Goal: Task Accomplishment & Management: Complete application form

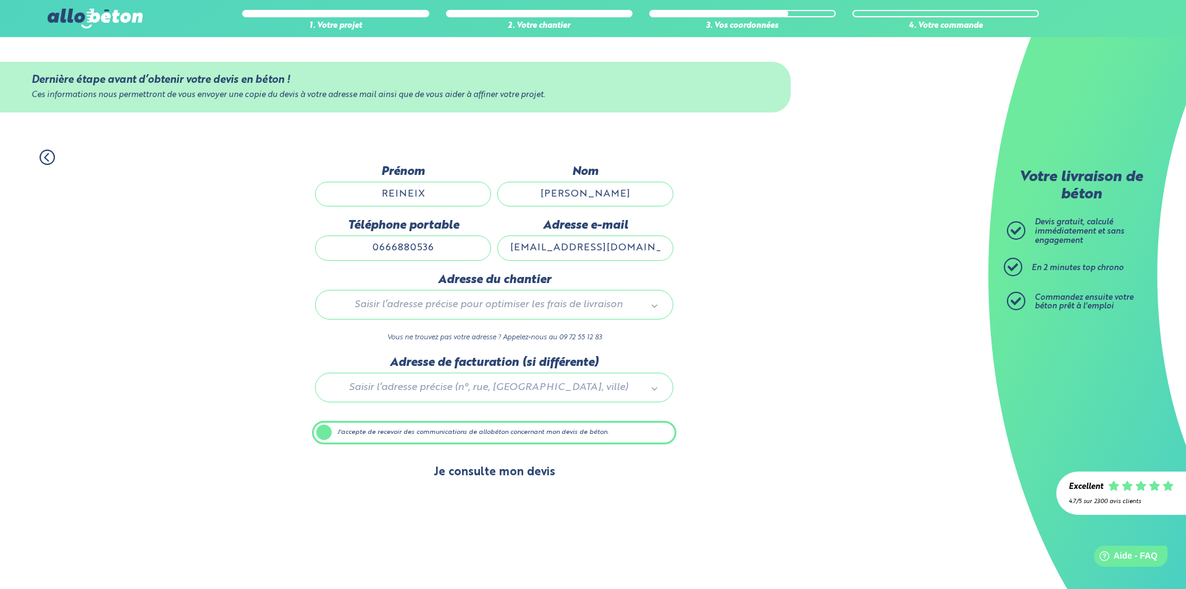
click at [512, 476] on button "Je consulte mon devis" at bounding box center [494, 473] width 146 height 32
click at [324, 433] on label "J'accepte de recevoir des communications de allobéton concernant mon devis de b…" at bounding box center [494, 432] width 365 height 23
click at [0, 0] on input "J'accepte de recevoir des communications de allobéton concernant mon devis de b…" at bounding box center [0, 0] width 0 height 0
click at [484, 473] on button "Je consulte mon devis" at bounding box center [494, 473] width 146 height 32
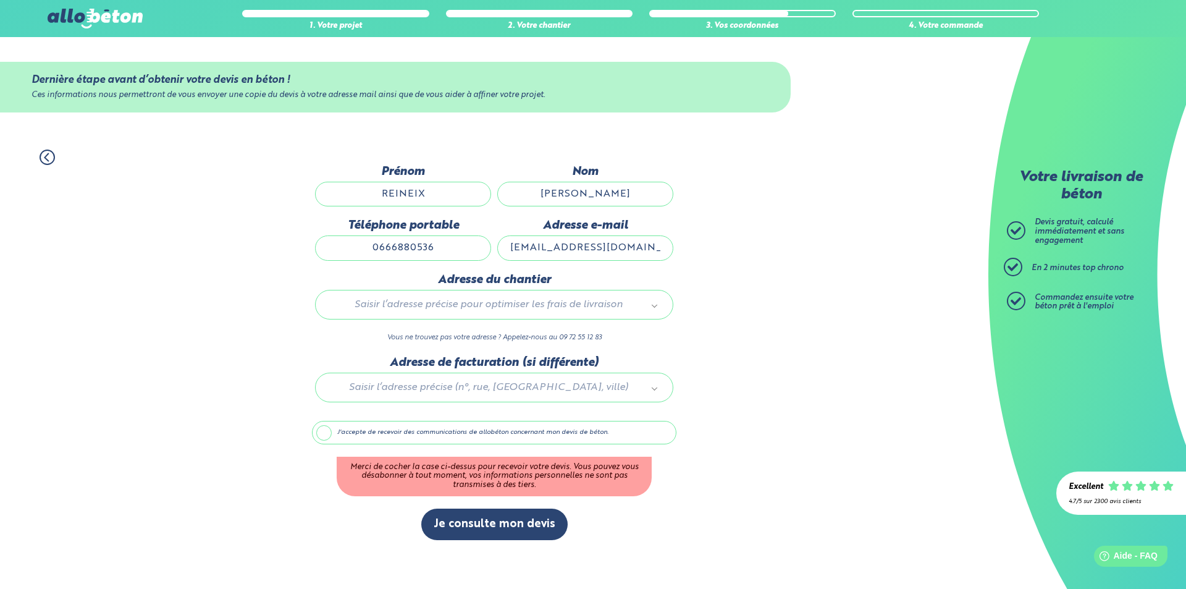
click at [328, 434] on label "J'accepte de recevoir des communications de allobéton concernant mon devis de b…" at bounding box center [494, 432] width 365 height 23
click at [0, 0] on input "J'accepte de recevoir des communications de allobéton concernant mon devis de b…" at bounding box center [0, 0] width 0 height 0
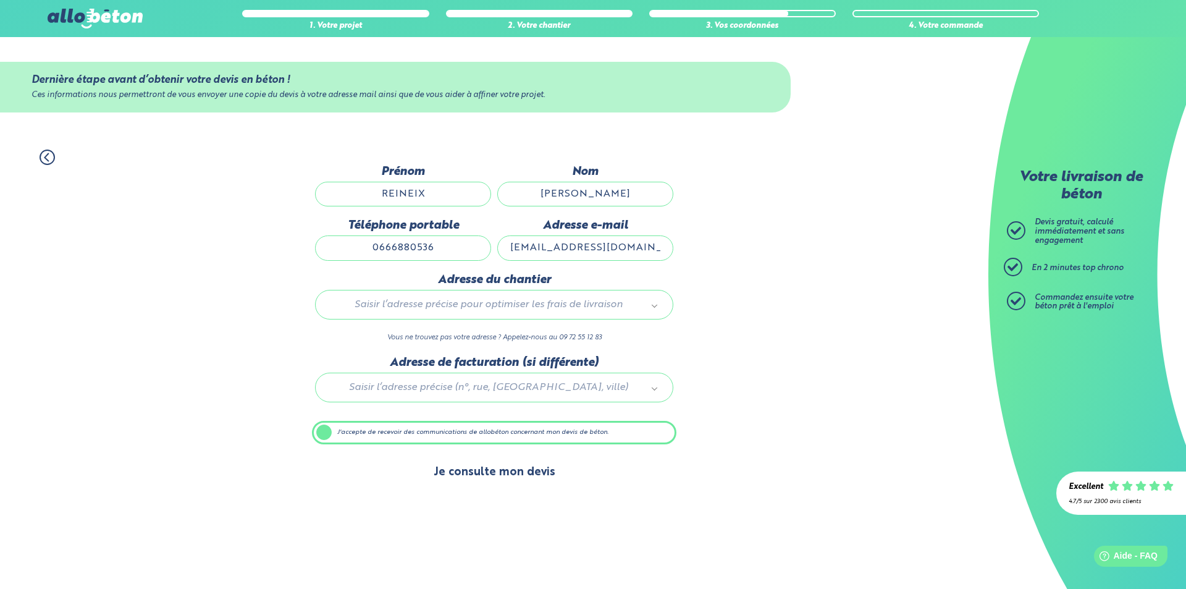
click at [522, 477] on button "Je consulte mon devis" at bounding box center [494, 473] width 146 height 32
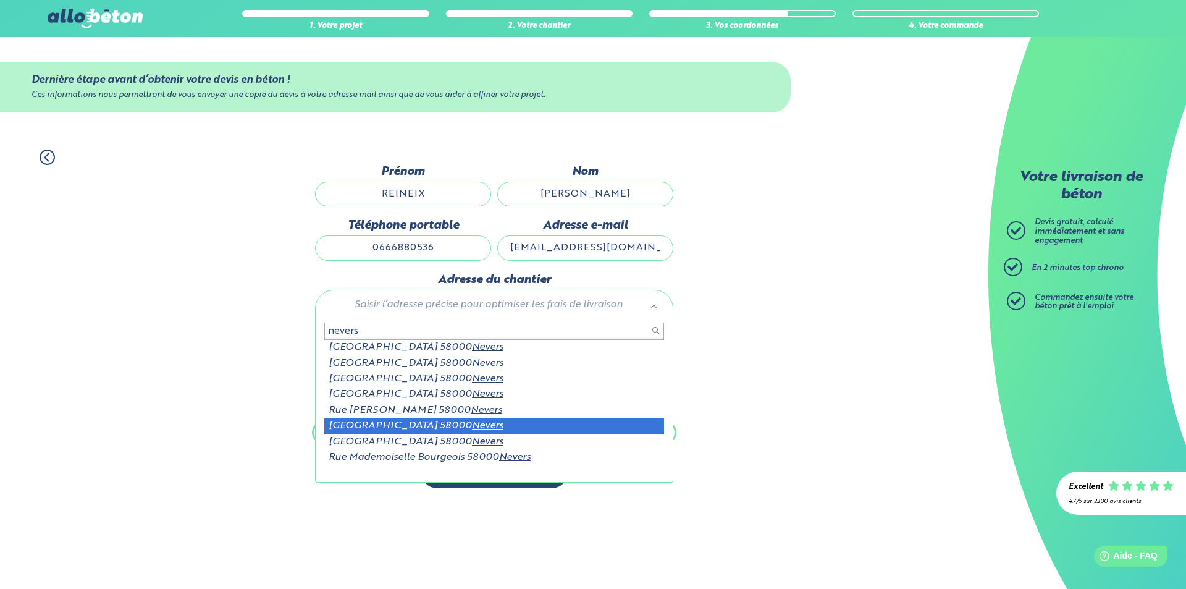
scroll to position [2, 0]
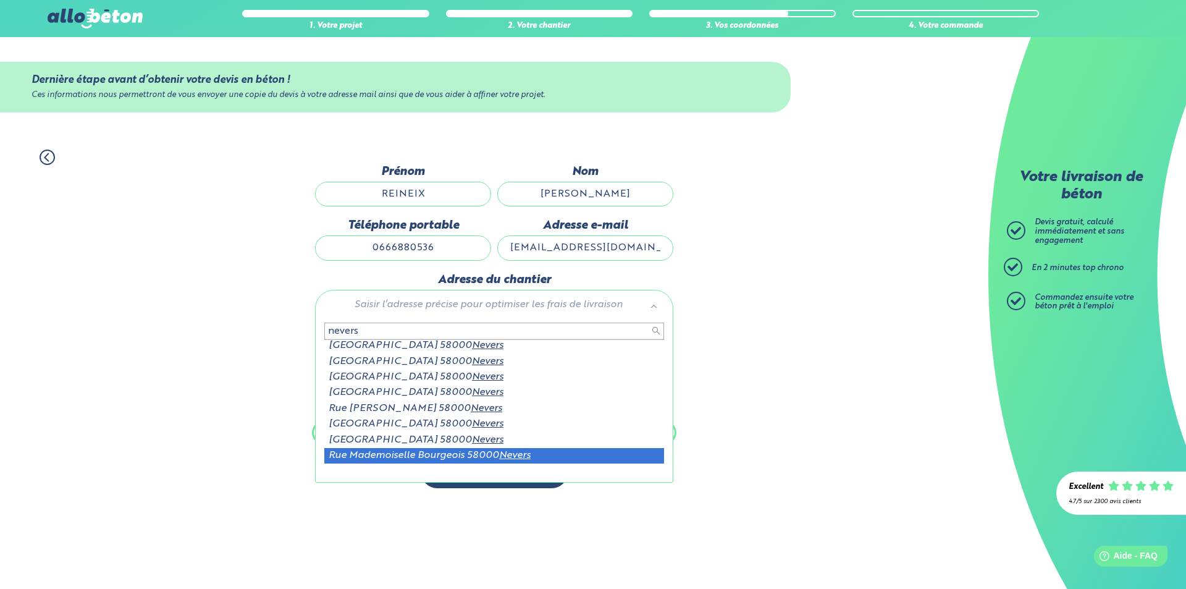
type input "nevers"
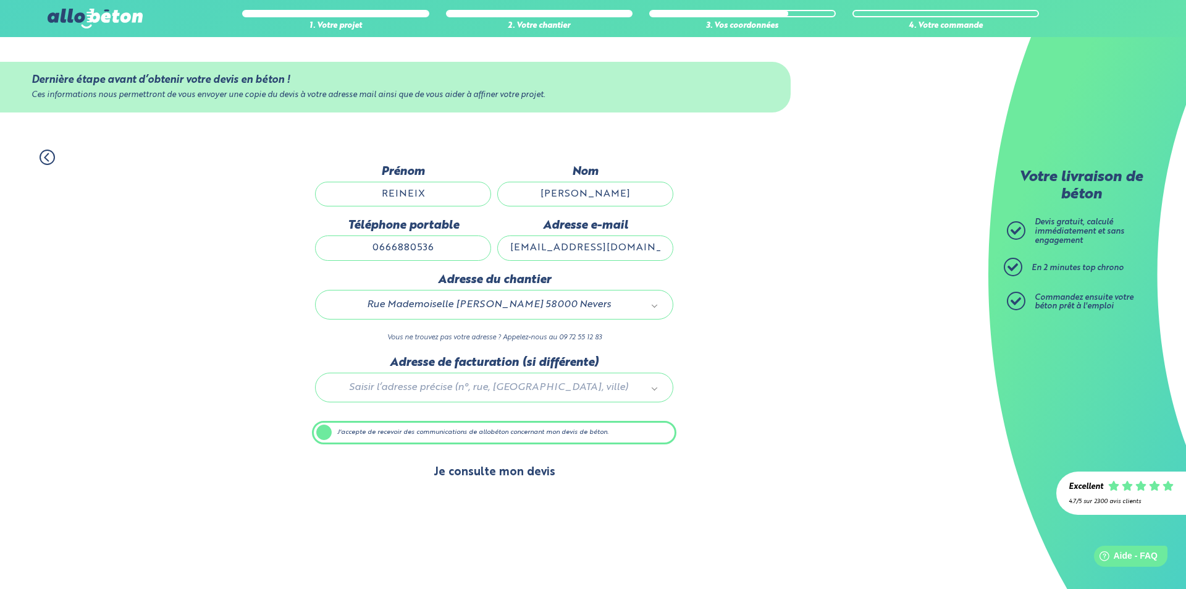
click at [507, 477] on button "Je consulte mon devis" at bounding box center [494, 473] width 146 height 32
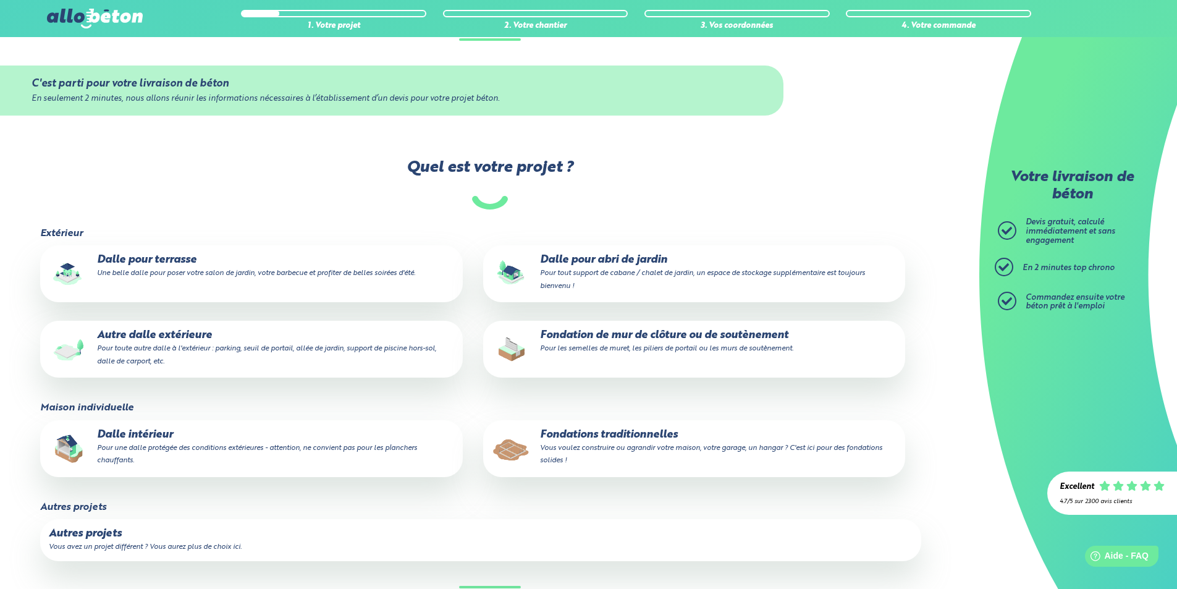
scroll to position [124, 0]
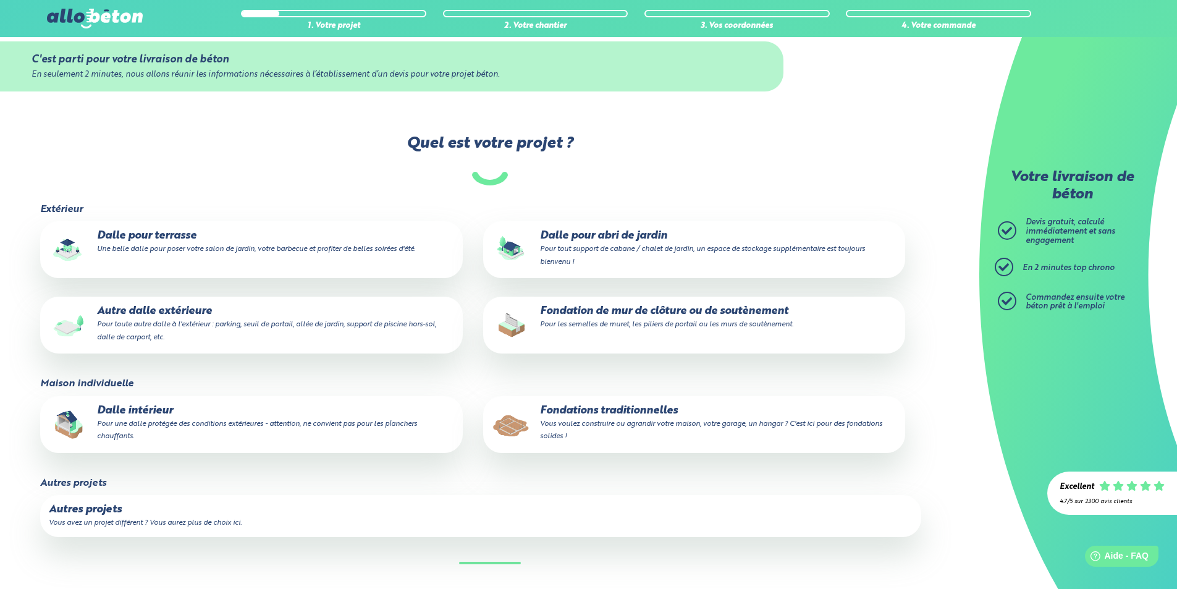
click at [239, 405] on p "Dalle intérieur Pour une dalle protégée des conditions extérieures - attention,…" at bounding box center [251, 424] width 405 height 38
click at [0, 0] on input "Dalle intérieur Pour une dalle protégée des conditions extérieures - attention,…" at bounding box center [0, 0] width 0 height 0
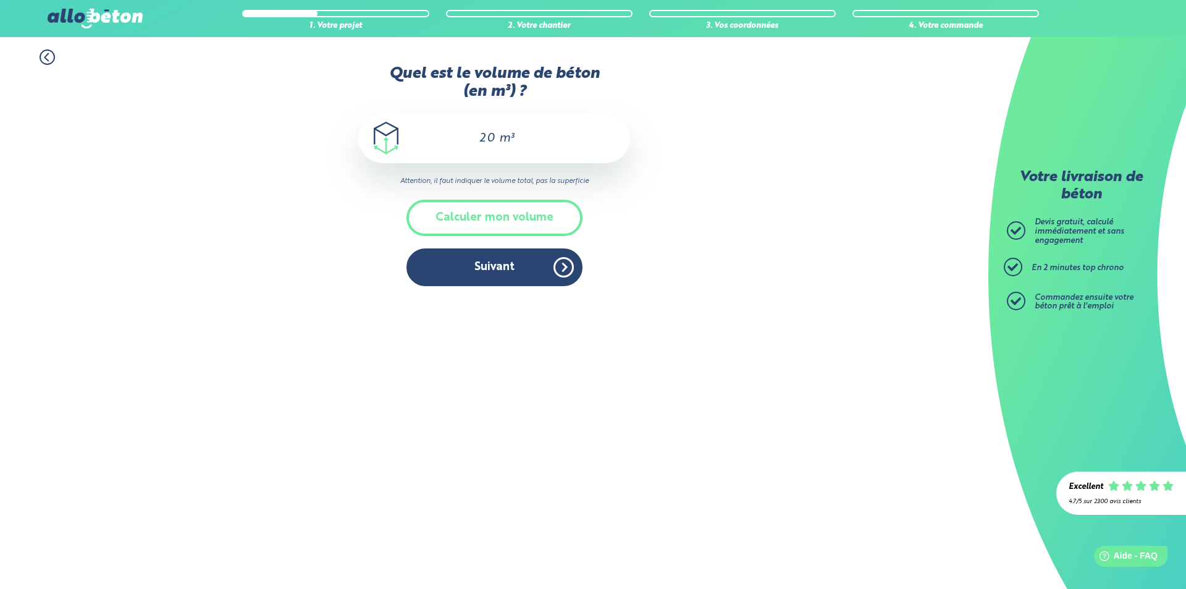
click at [499, 137] on span "m³" at bounding box center [506, 138] width 15 height 12
type input "25"
click at [501, 268] on button "Suivant" at bounding box center [495, 267] width 176 height 38
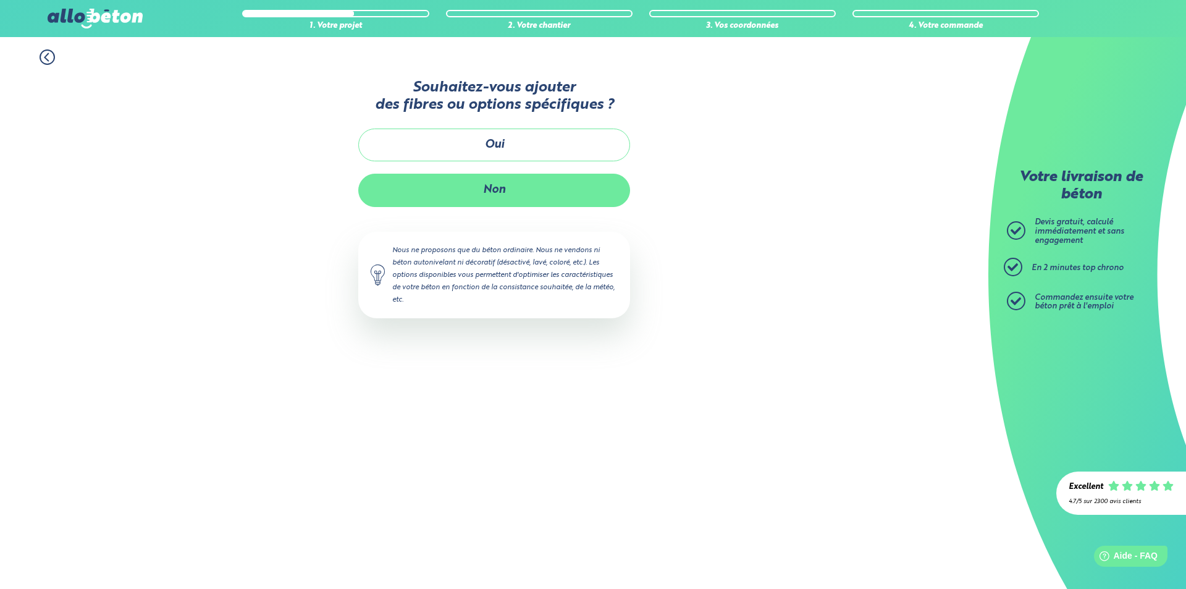
click at [510, 201] on button "Non" at bounding box center [494, 190] width 272 height 33
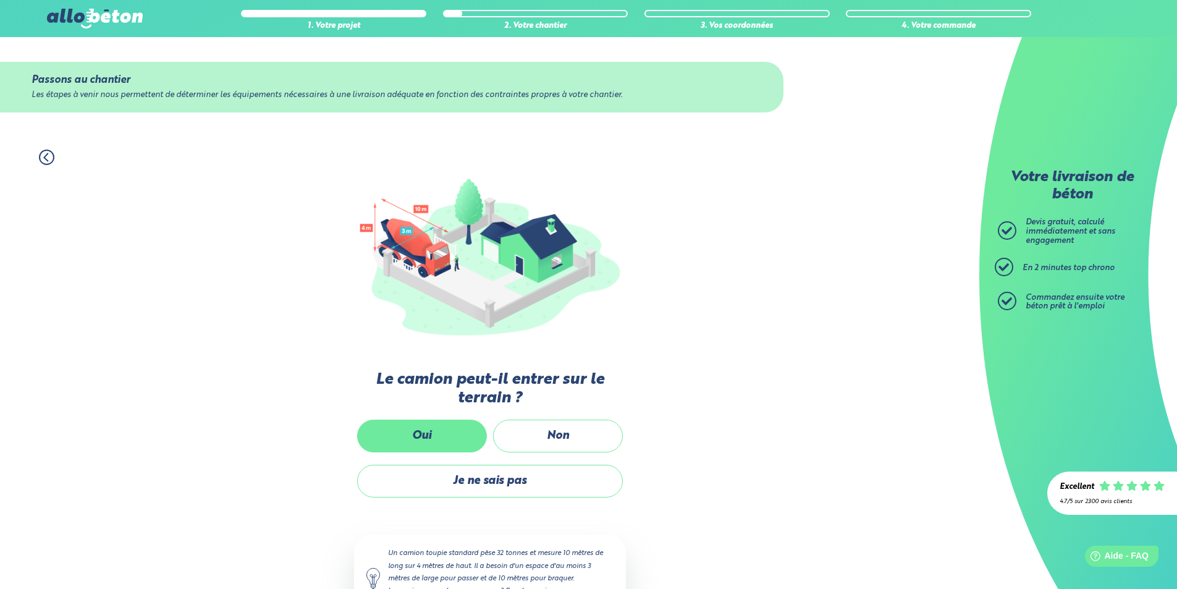
click at [436, 438] on label "Oui" at bounding box center [422, 436] width 130 height 33
click at [0, 0] on input "Oui" at bounding box center [0, 0] width 0 height 0
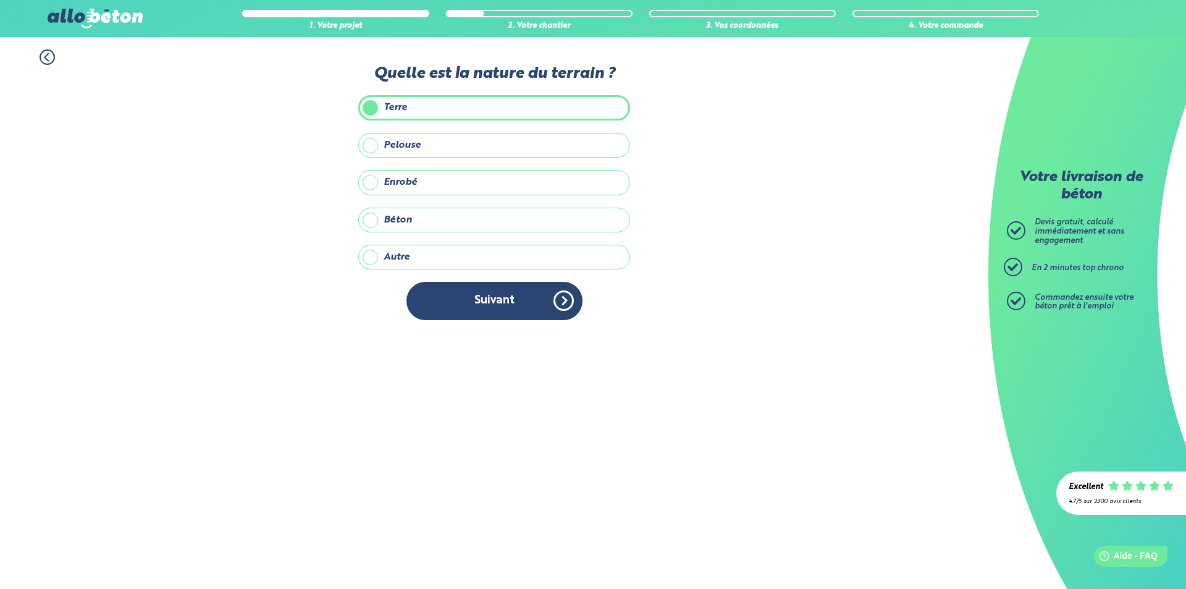
click at [446, 267] on label "Autre" at bounding box center [494, 257] width 272 height 25
click at [0, 0] on input "Autre" at bounding box center [0, 0] width 0 height 0
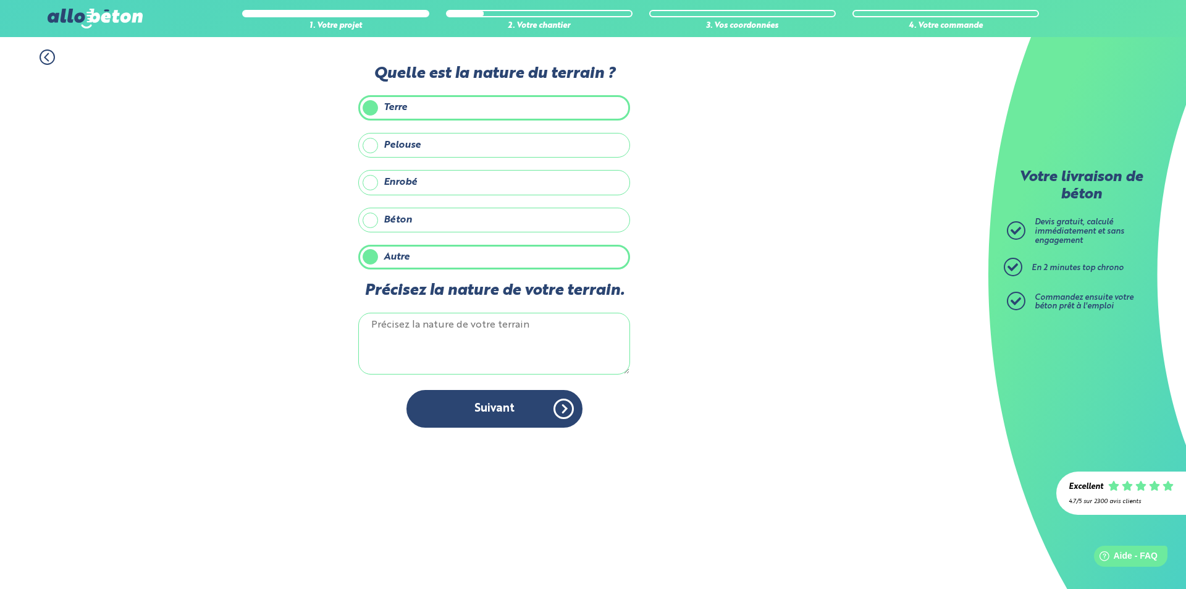
click at [432, 104] on label "Terre" at bounding box center [494, 107] width 272 height 25
click at [0, 0] on input "Terre" at bounding box center [0, 0] width 0 height 0
click at [428, 88] on div "Quelle est la nature du terrain ? Terre Pelouse Enrobé Béton Autre Précisez la …" at bounding box center [494, 252] width 272 height 375
click at [416, 105] on label "Terre" at bounding box center [494, 107] width 272 height 25
click at [0, 0] on input "Terre" at bounding box center [0, 0] width 0 height 0
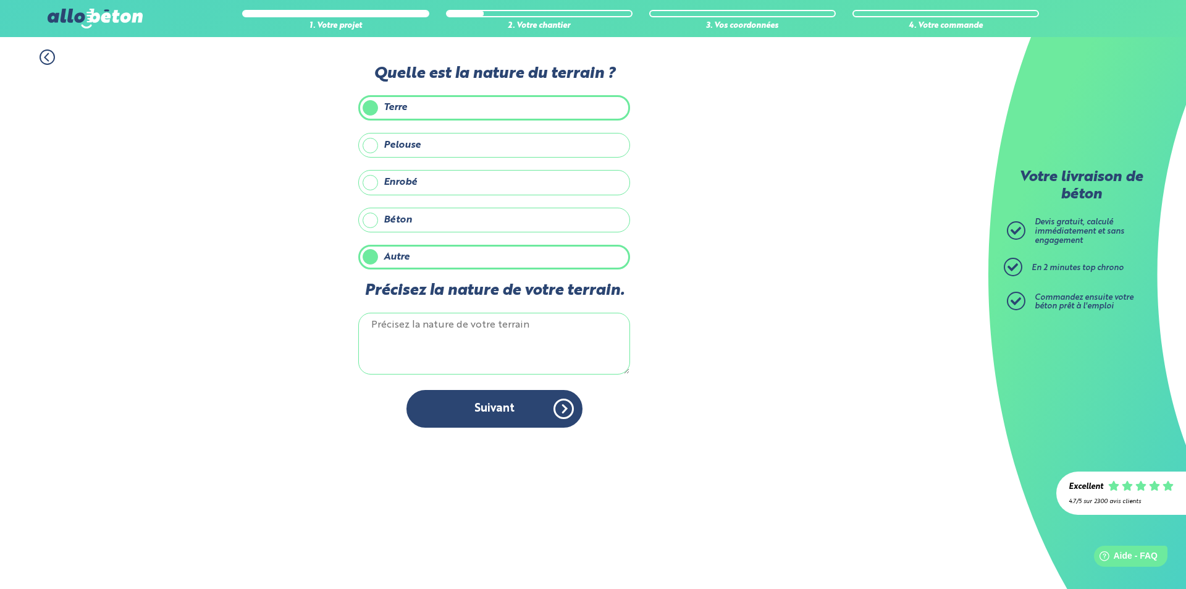
click at [366, 243] on div "Terre Pelouse Enrobé Béton Autre" at bounding box center [494, 182] width 272 height 174
click at [367, 246] on label "Autre" at bounding box center [494, 257] width 272 height 25
click at [0, 0] on input "Autre" at bounding box center [0, 0] width 0 height 0
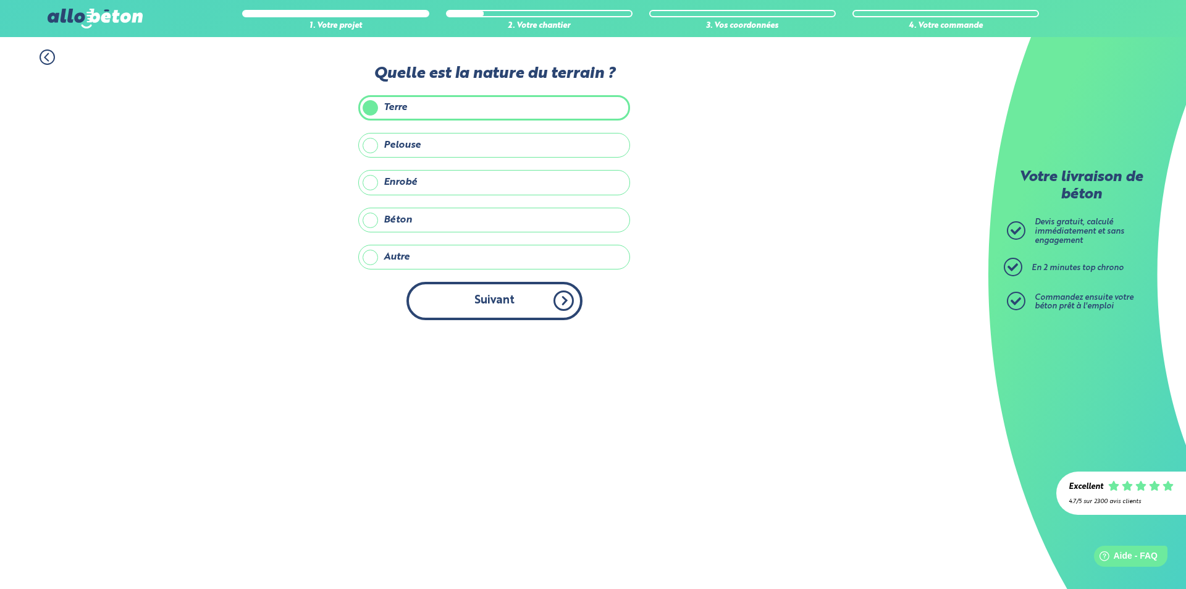
click at [488, 307] on button "Suivant" at bounding box center [495, 301] width 176 height 38
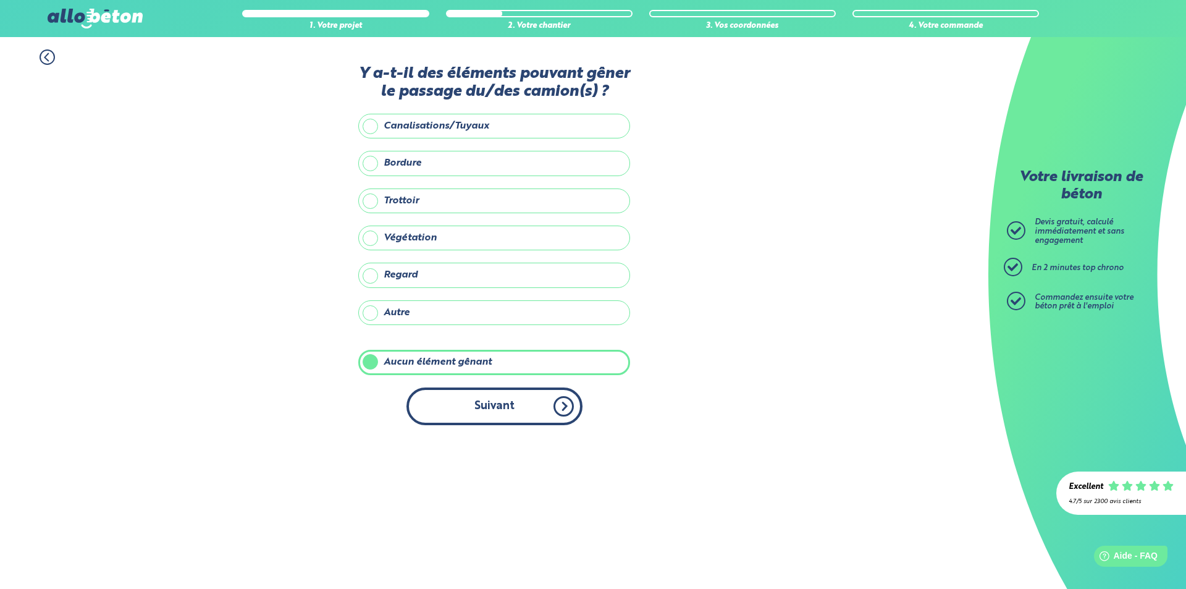
click at [461, 405] on button "Suivant" at bounding box center [495, 406] width 176 height 38
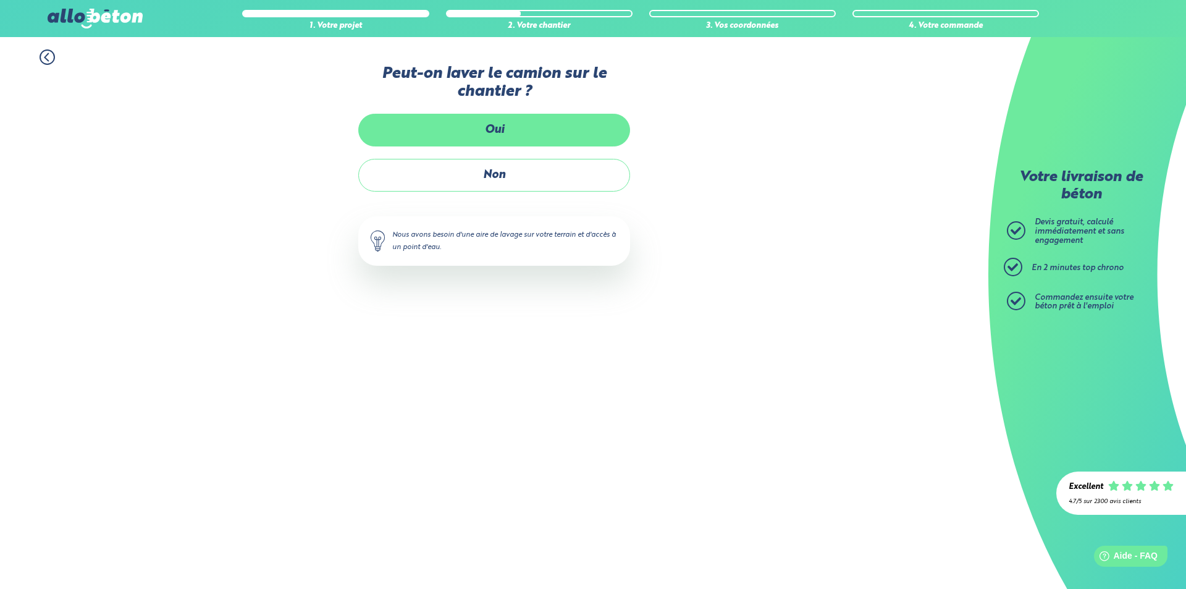
click at [497, 130] on label "Oui" at bounding box center [494, 130] width 272 height 33
click at [0, 0] on input "Oui" at bounding box center [0, 0] width 0 height 0
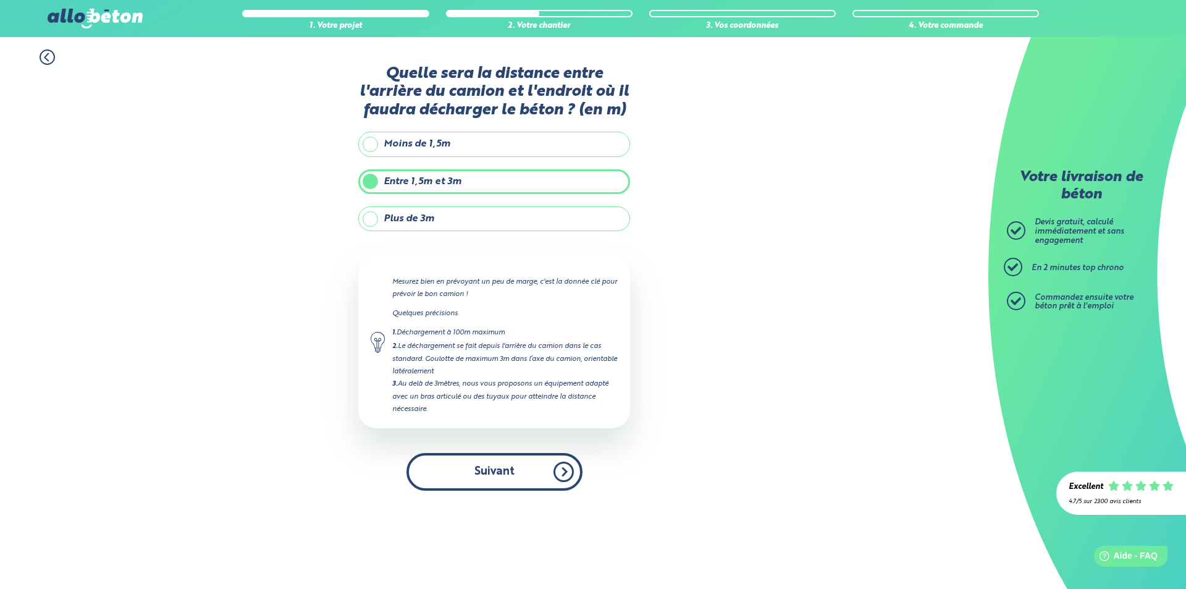
click at [492, 459] on button "Suivant" at bounding box center [495, 472] width 176 height 38
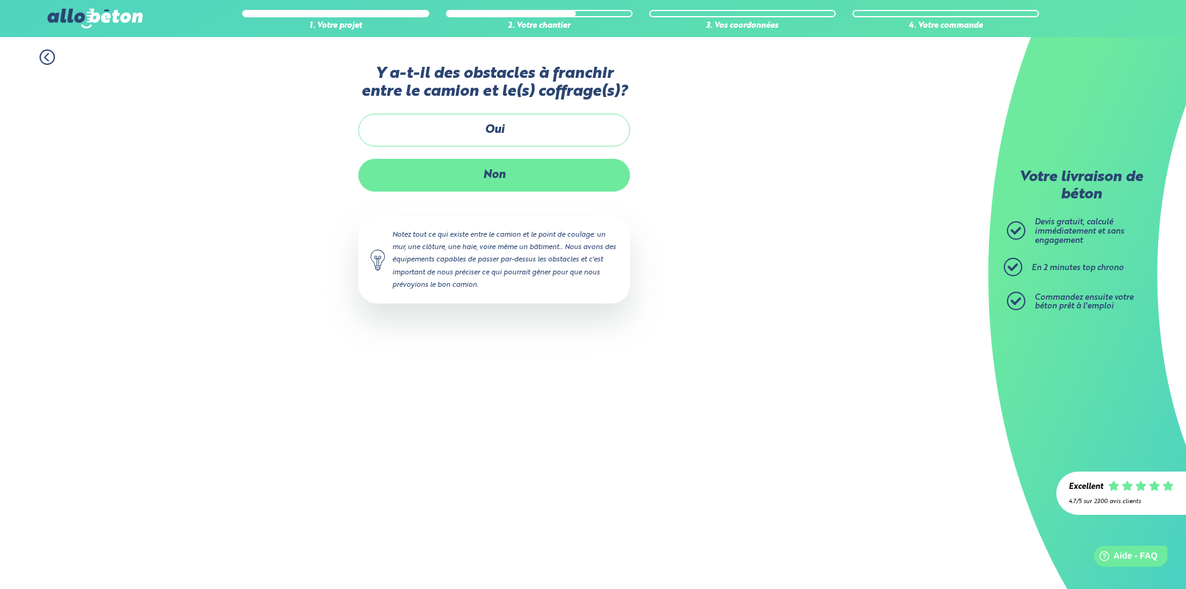
click at [500, 188] on label "Non" at bounding box center [494, 175] width 272 height 33
click at [0, 0] on input "Non" at bounding box center [0, 0] width 0 height 0
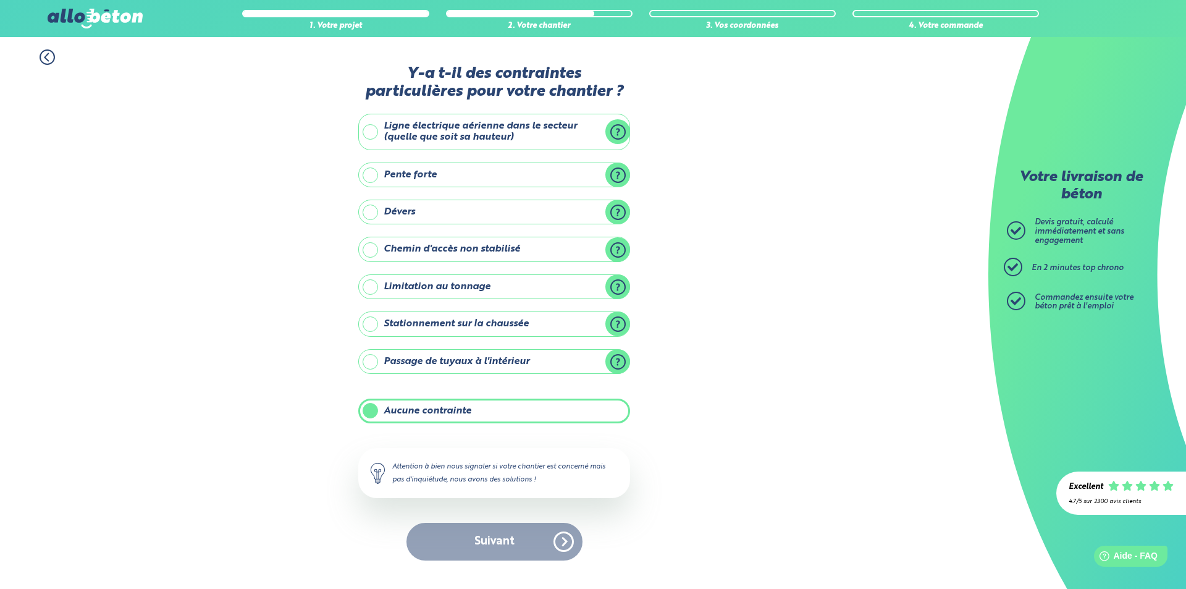
click at [468, 546] on div "Suivant" at bounding box center [494, 542] width 272 height 38
click at [478, 413] on label "Aucune contrainte" at bounding box center [494, 411] width 272 height 25
click at [0, 0] on input "Aucune contrainte" at bounding box center [0, 0] width 0 height 0
click at [478, 413] on label "Aucune contrainte" at bounding box center [494, 411] width 272 height 25
click at [0, 0] on input "Aucune contrainte" at bounding box center [0, 0] width 0 height 0
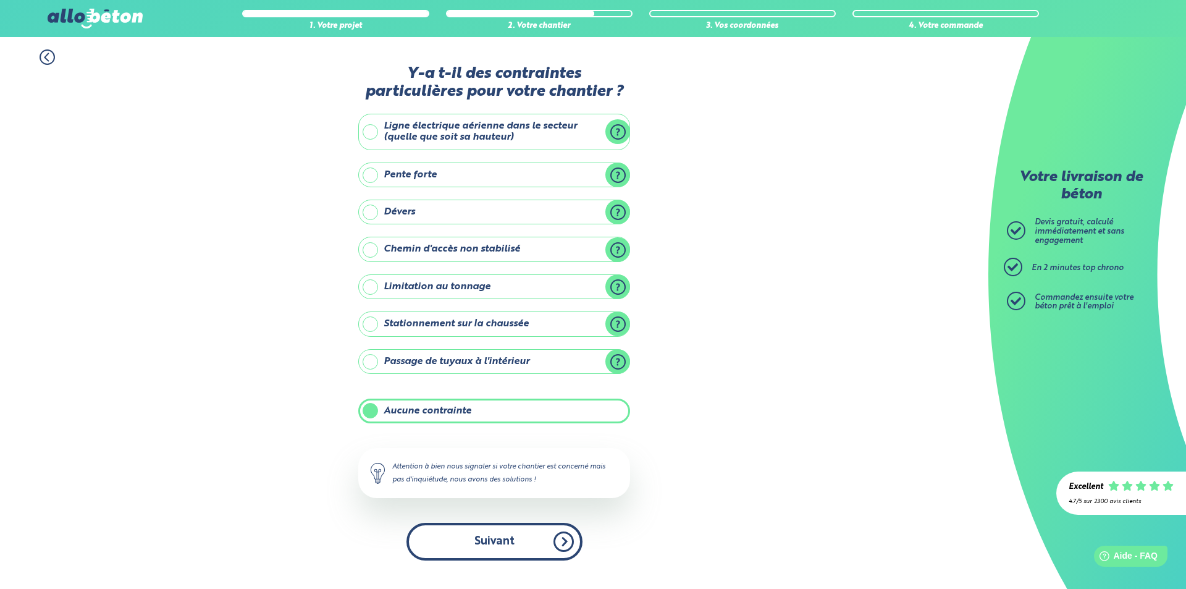
click at [477, 557] on button "Suivant" at bounding box center [495, 542] width 176 height 38
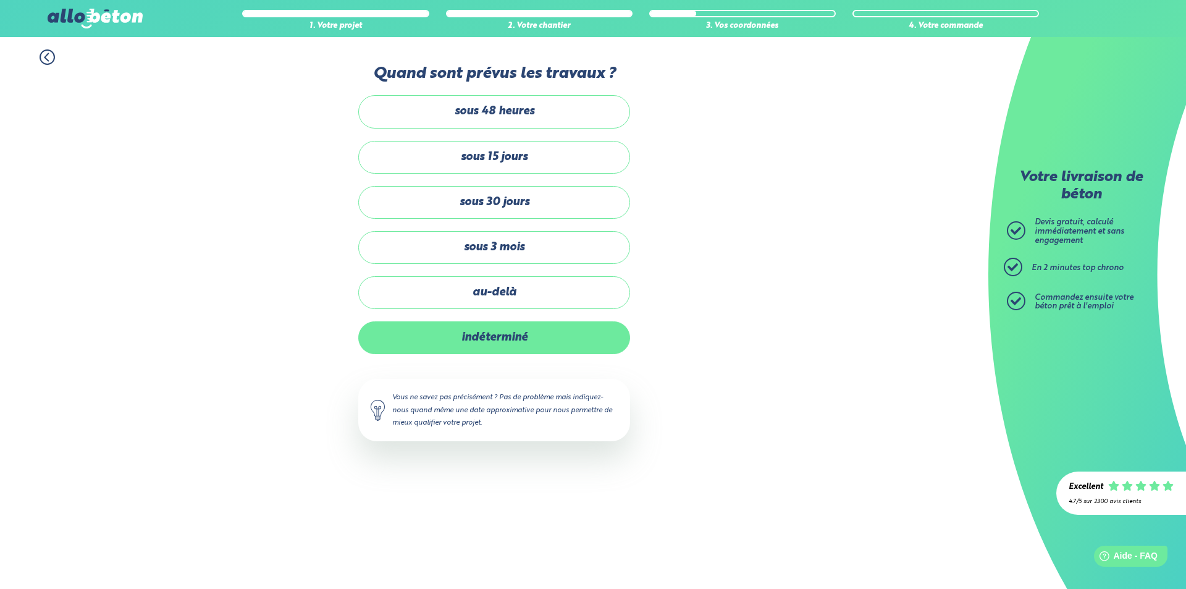
click at [507, 344] on label "indéterminé" at bounding box center [494, 337] width 272 height 33
click at [0, 0] on input "indéterminé" at bounding box center [0, 0] width 0 height 0
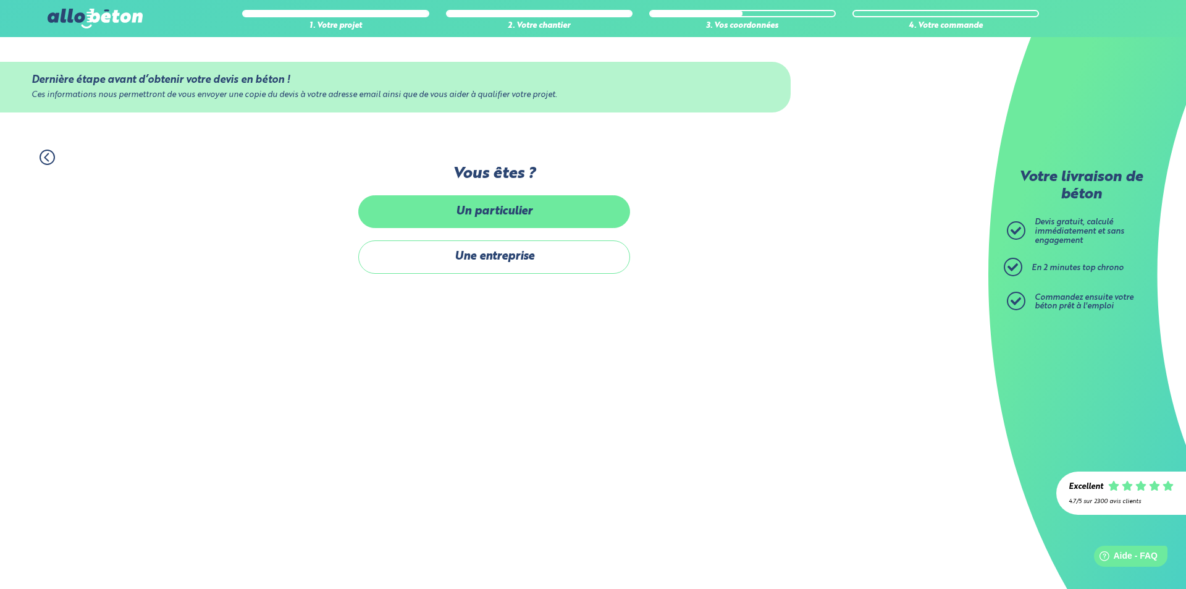
click at [507, 221] on label "Un particulier" at bounding box center [494, 211] width 272 height 33
click at [0, 0] on input "Un particulier" at bounding box center [0, 0] width 0 height 0
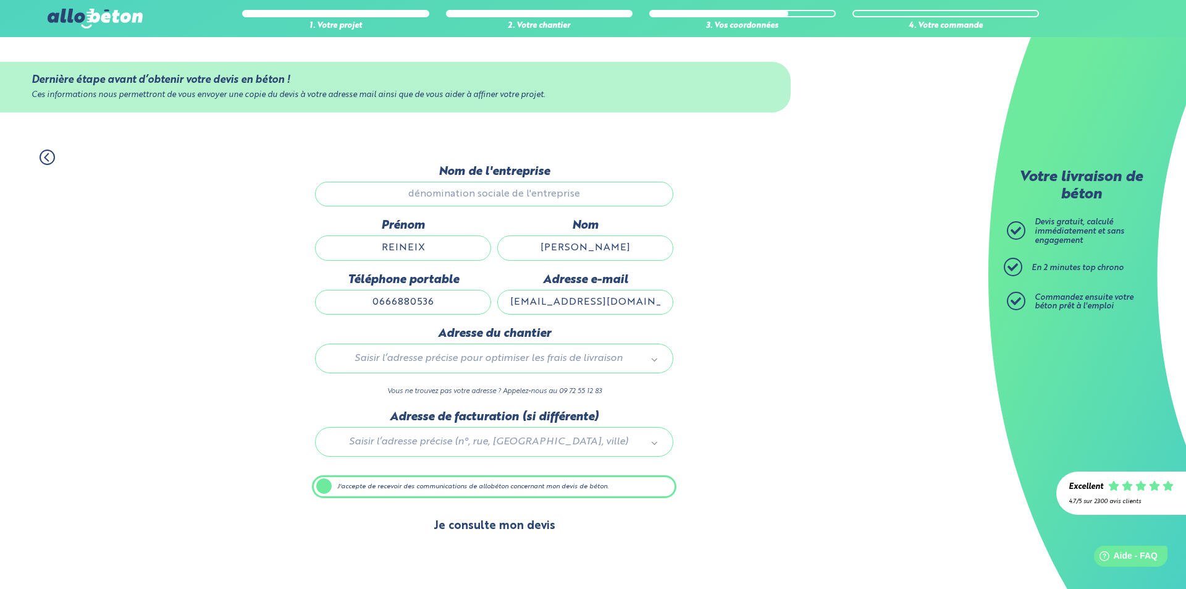
click at [536, 528] on button "Je consulte mon devis" at bounding box center [494, 526] width 146 height 32
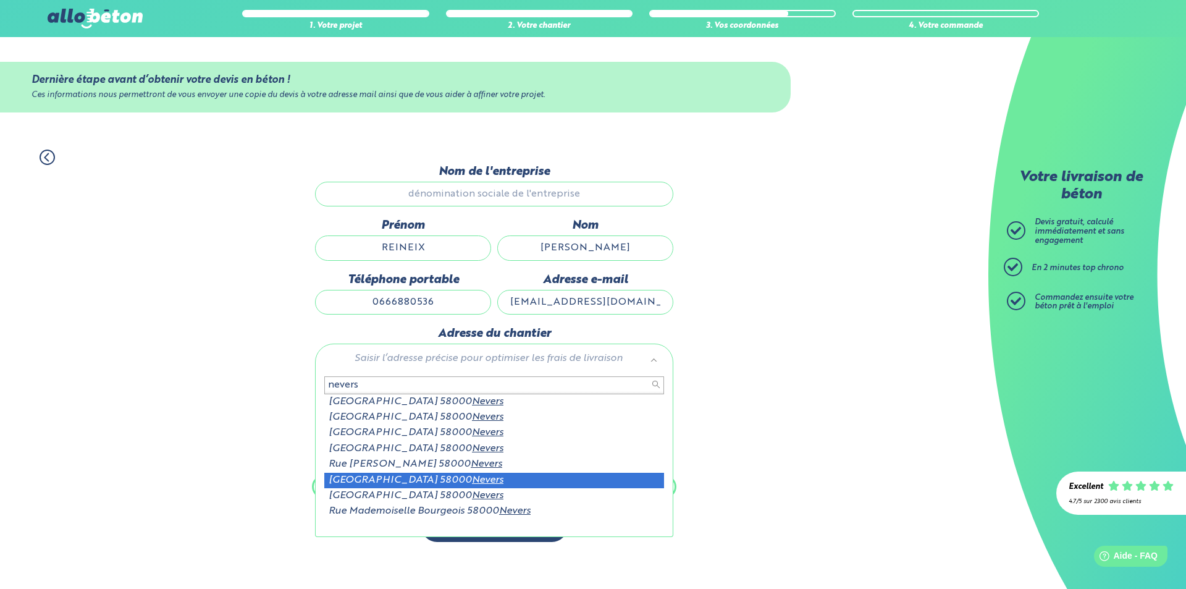
type input "nevers"
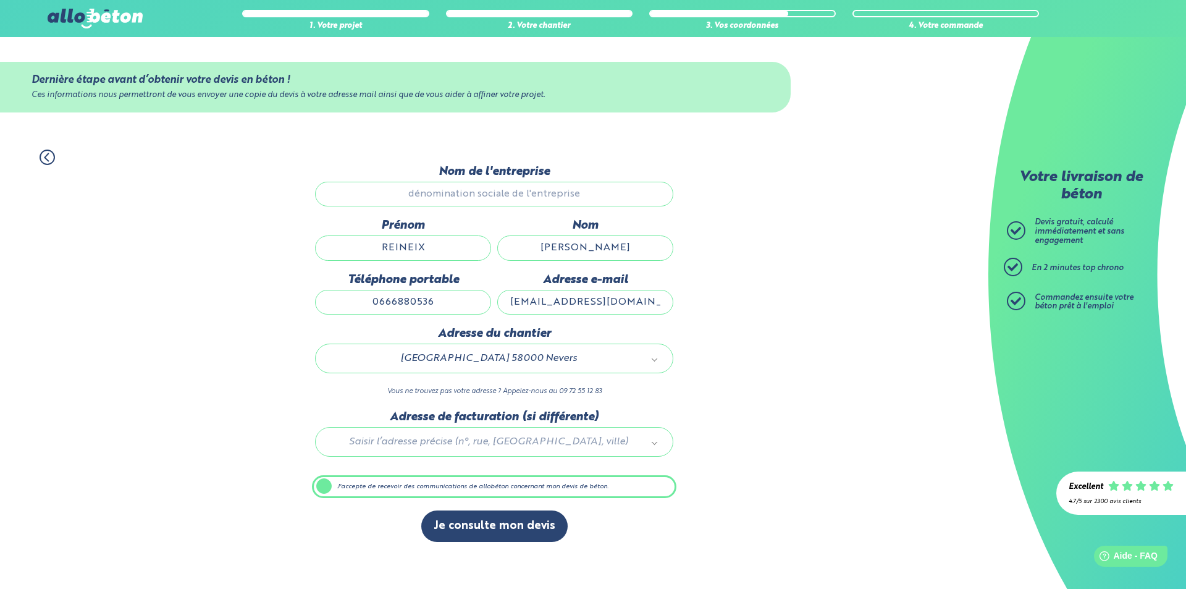
click at [327, 489] on label "J'accepte de recevoir des communications de allobéton concernant mon devis de b…" at bounding box center [494, 486] width 365 height 23
click at [0, 0] on input "J'accepte de recevoir des communications de allobéton concernant mon devis de b…" at bounding box center [0, 0] width 0 height 0
click at [327, 489] on label "J'accepte de recevoir des communications de allobéton concernant mon devis de b…" at bounding box center [494, 486] width 365 height 23
click at [0, 0] on input "J'accepte de recevoir des communications de allobéton concernant mon devis de b…" at bounding box center [0, 0] width 0 height 0
click at [455, 441] on div at bounding box center [494, 439] width 365 height 59
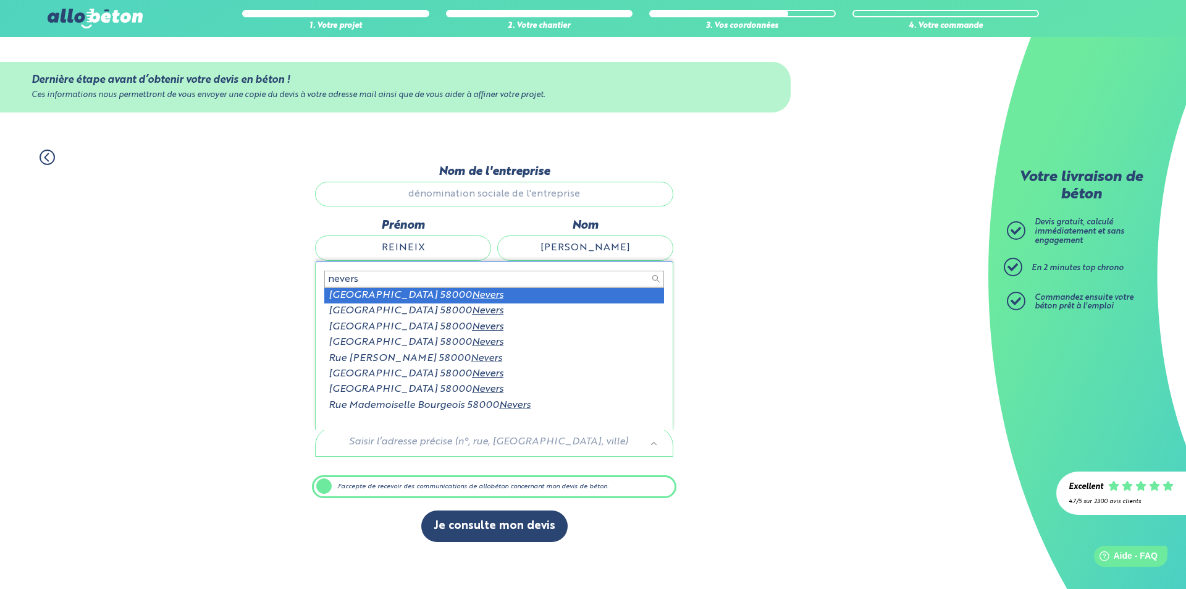
scroll to position [2, 0]
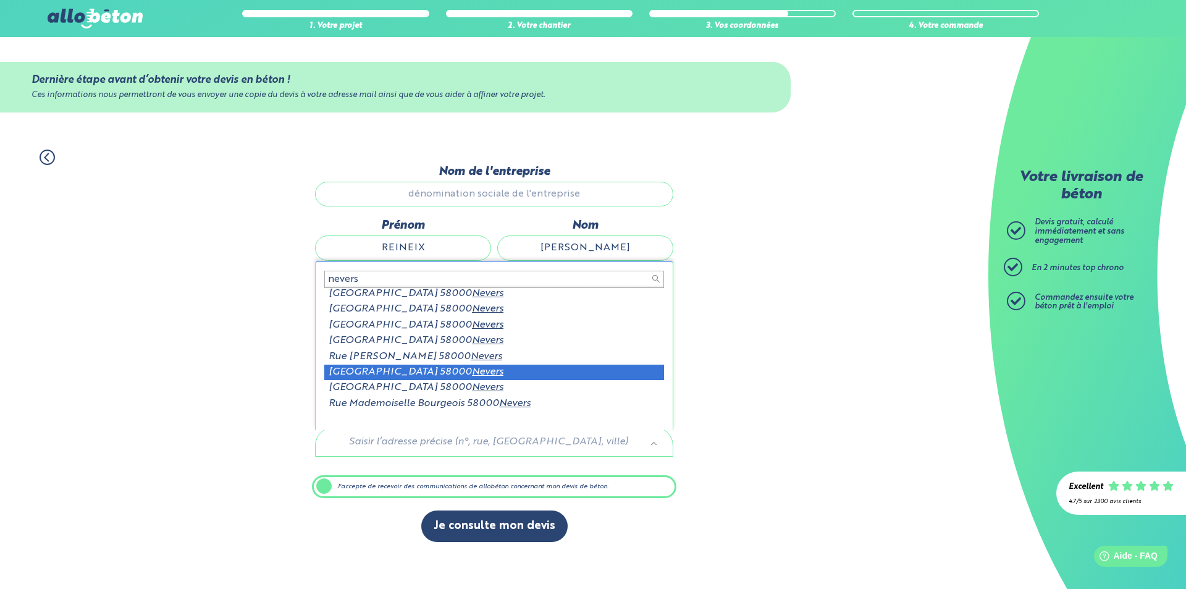
type input "nevers"
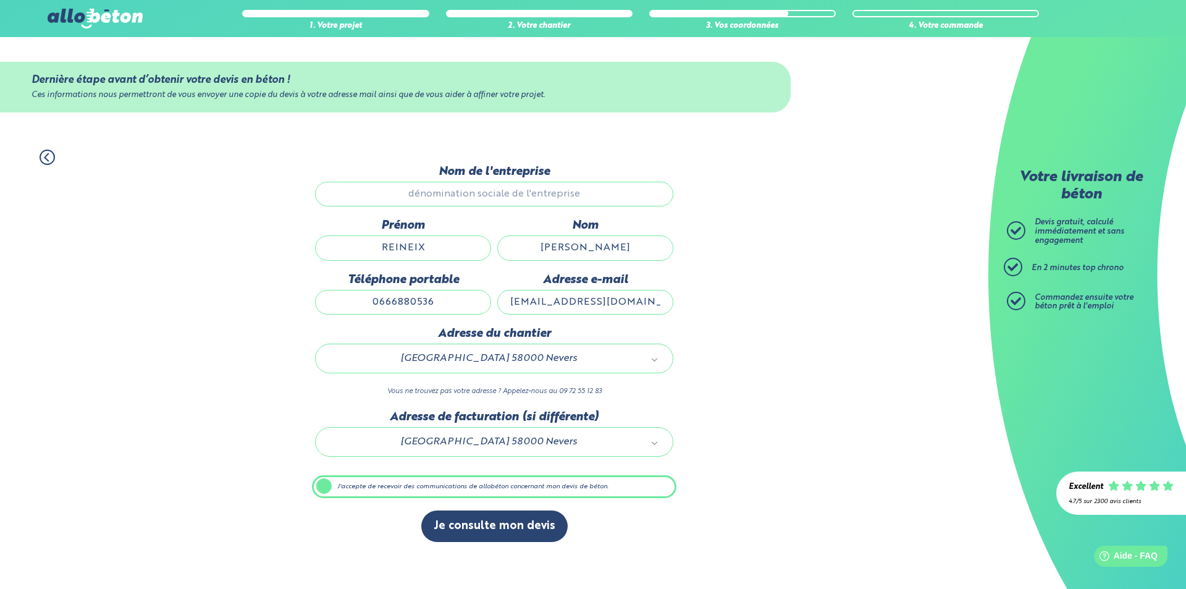
click at [54, 158] on circle at bounding box center [47, 157] width 14 height 14
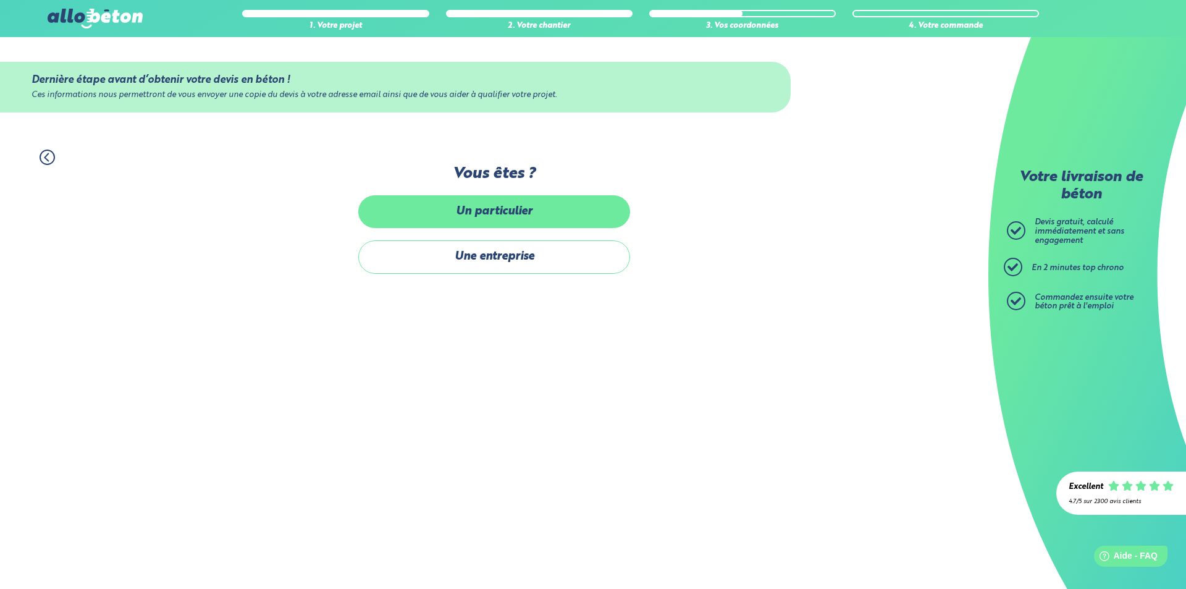
click at [408, 221] on label "Un particulier" at bounding box center [494, 211] width 272 height 33
click at [0, 0] on input "Un particulier" at bounding box center [0, 0] width 0 height 0
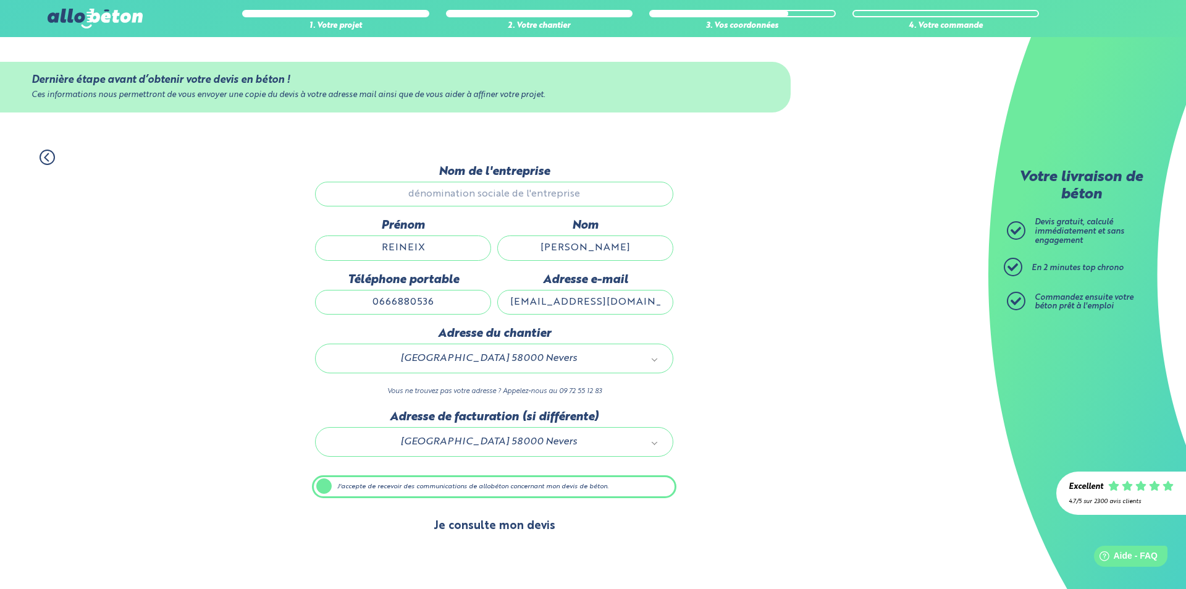
click at [472, 522] on button "Je consulte mon devis" at bounding box center [494, 526] width 146 height 32
